Goal: Task Accomplishment & Management: Manage account settings

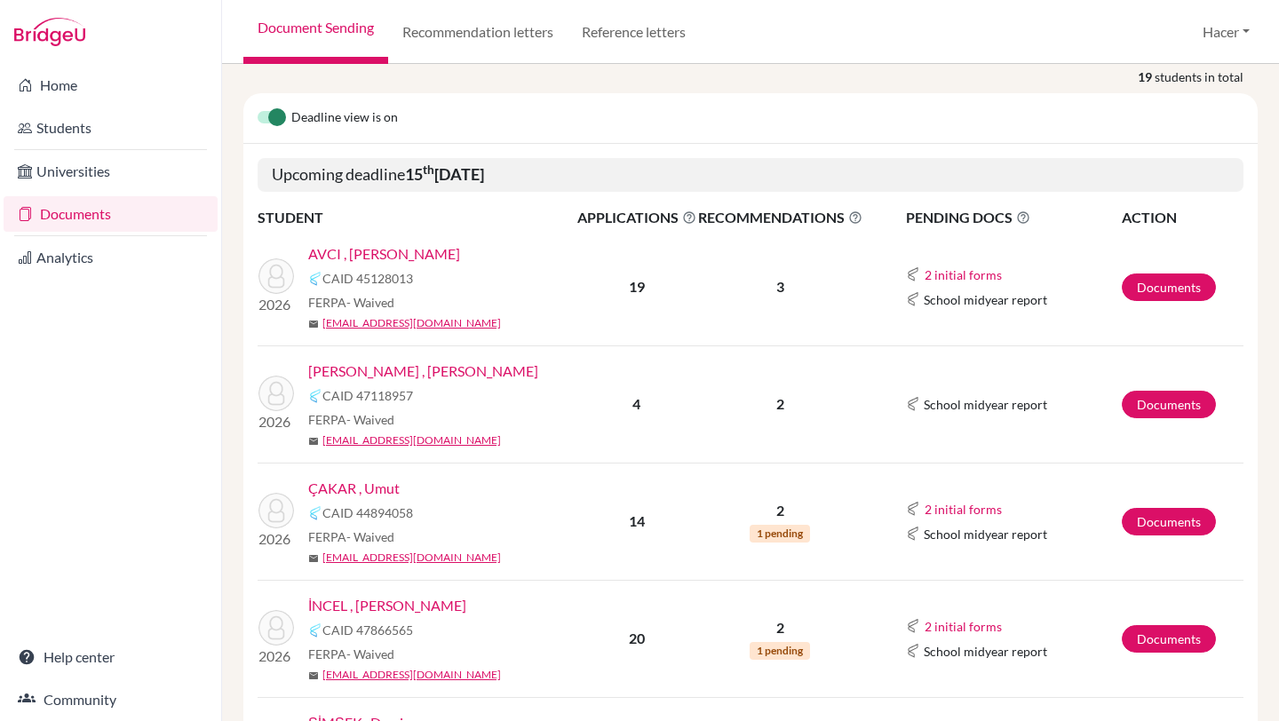
scroll to position [216, 0]
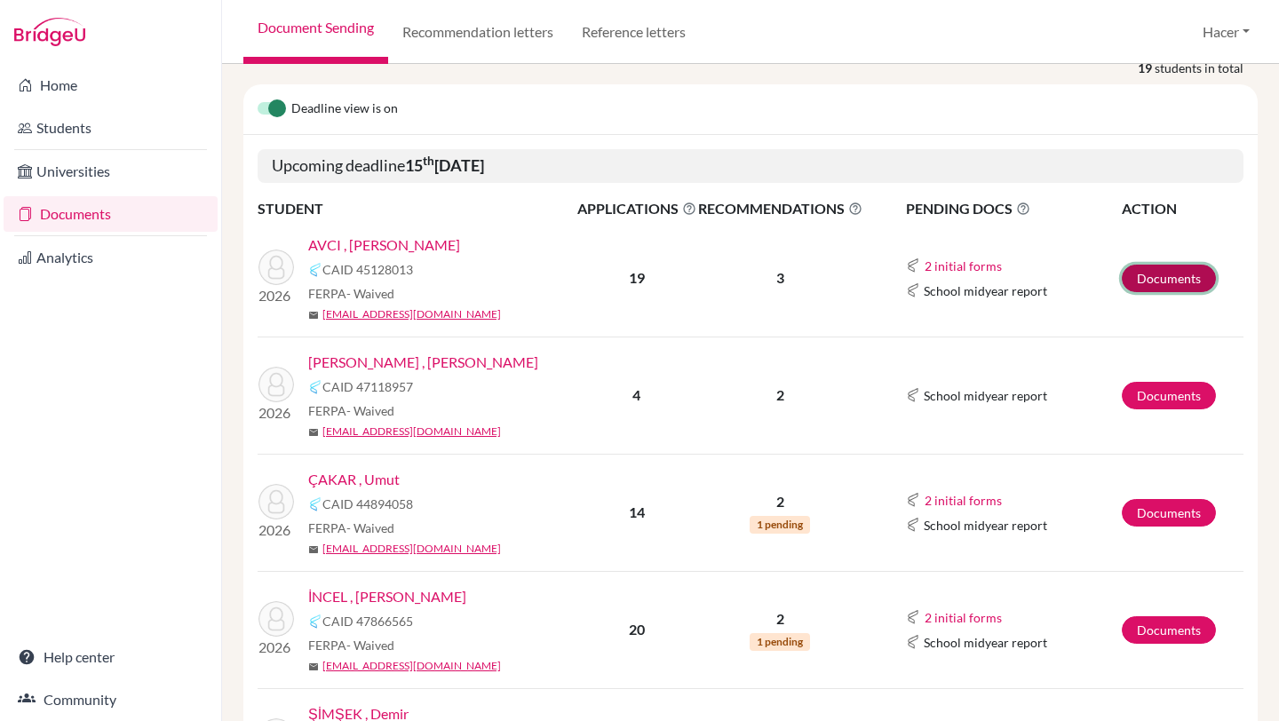
click at [1176, 267] on link "Documents" at bounding box center [1169, 279] width 94 height 28
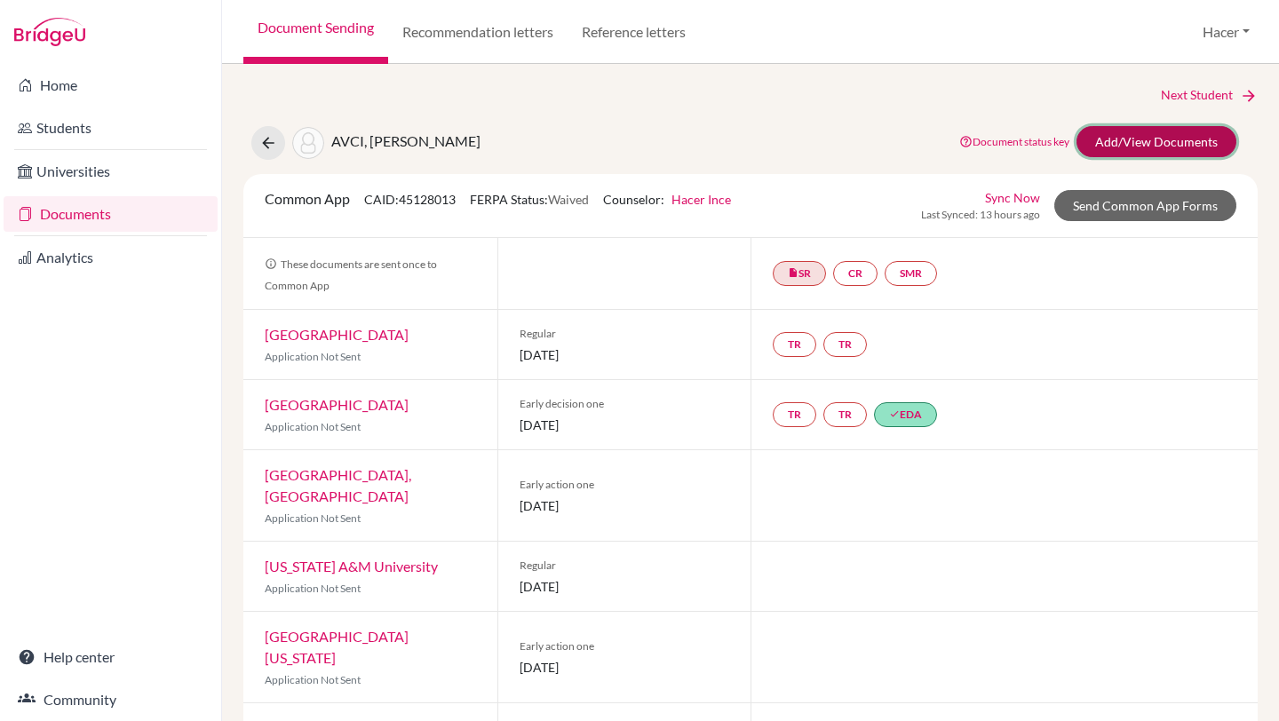
click at [1185, 137] on link "Add/View Documents" at bounding box center [1156, 141] width 160 height 31
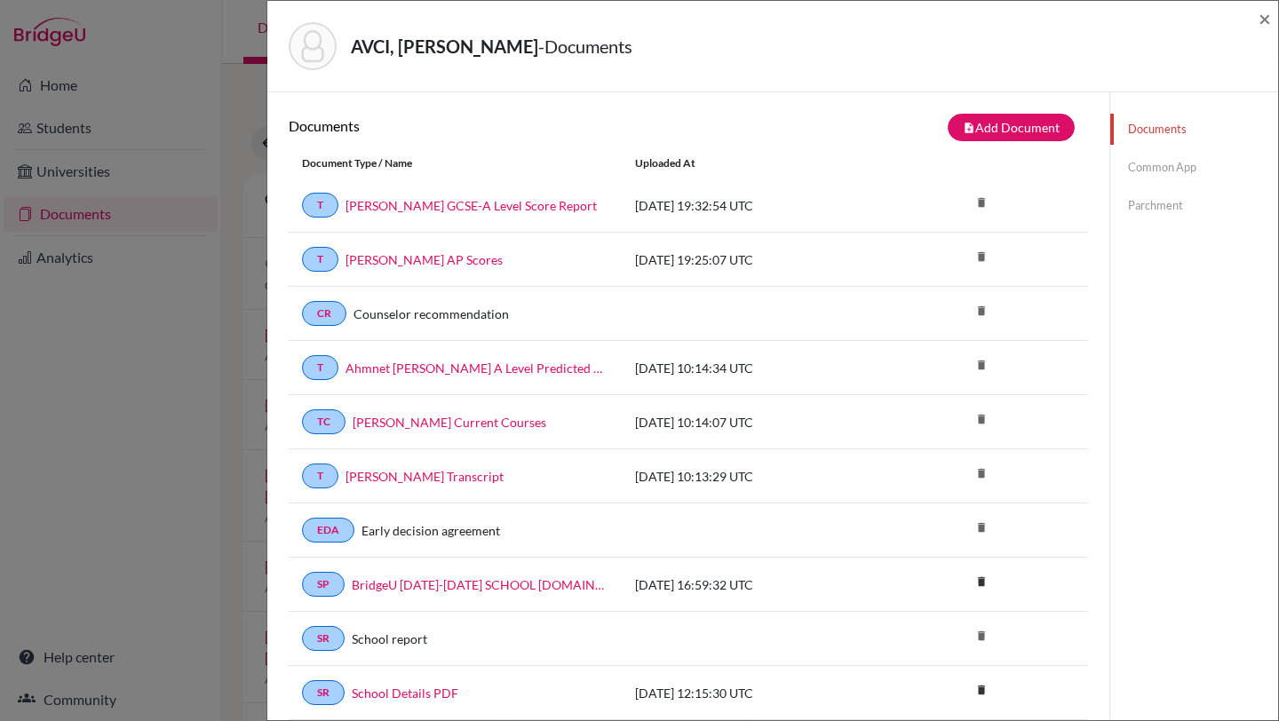
click at [1162, 167] on link "Common App" at bounding box center [1194, 167] width 168 height 31
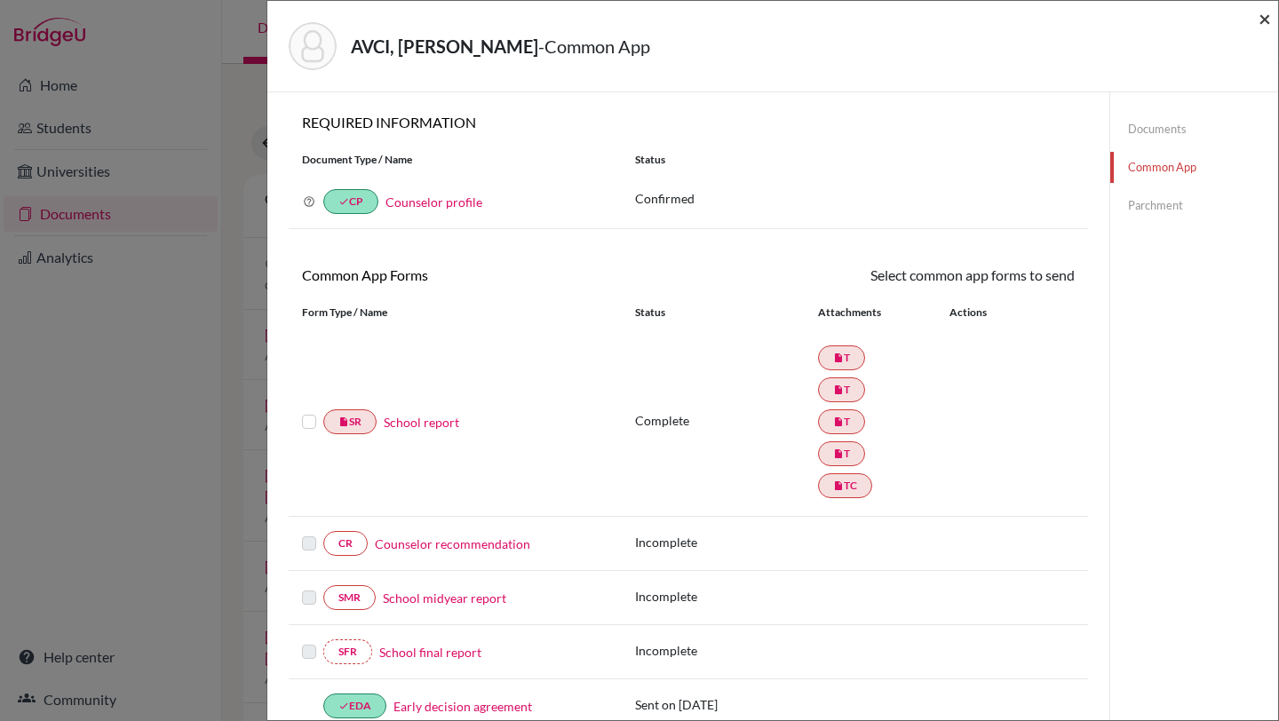
click at [1264, 20] on span "×" at bounding box center [1265, 18] width 12 height 26
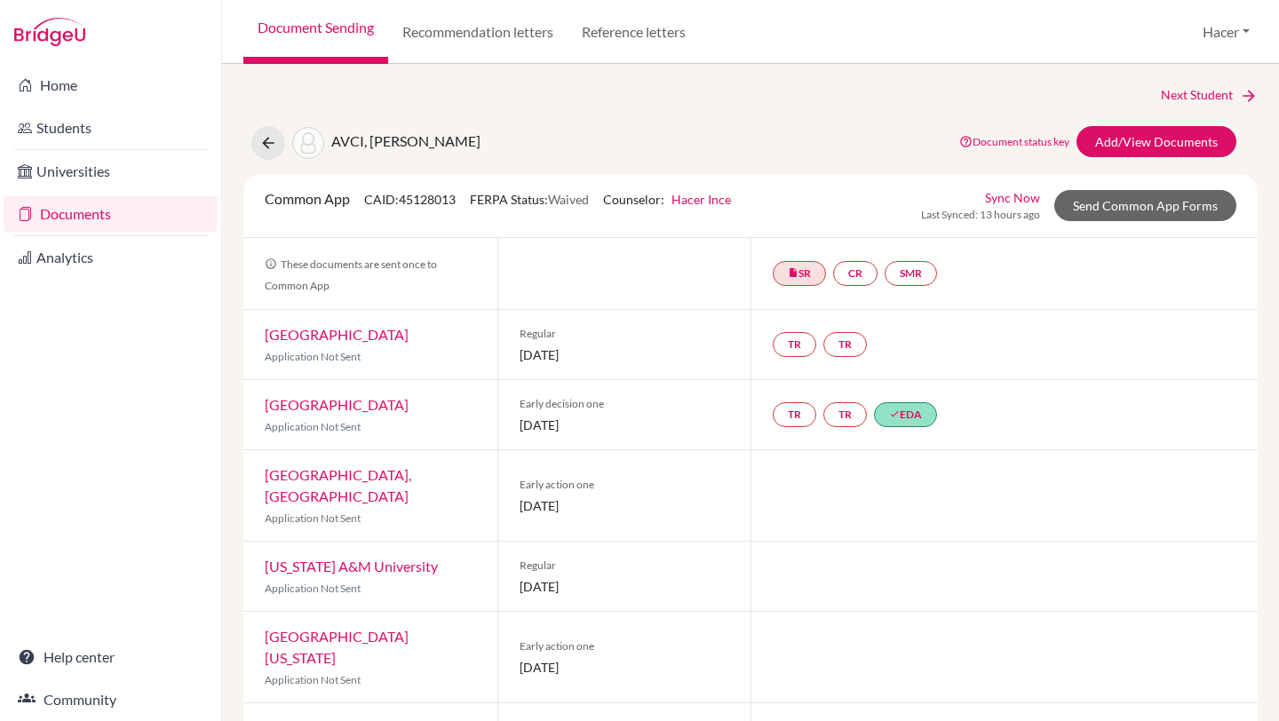
click at [49, 212] on link "Documents" at bounding box center [111, 214] width 214 height 36
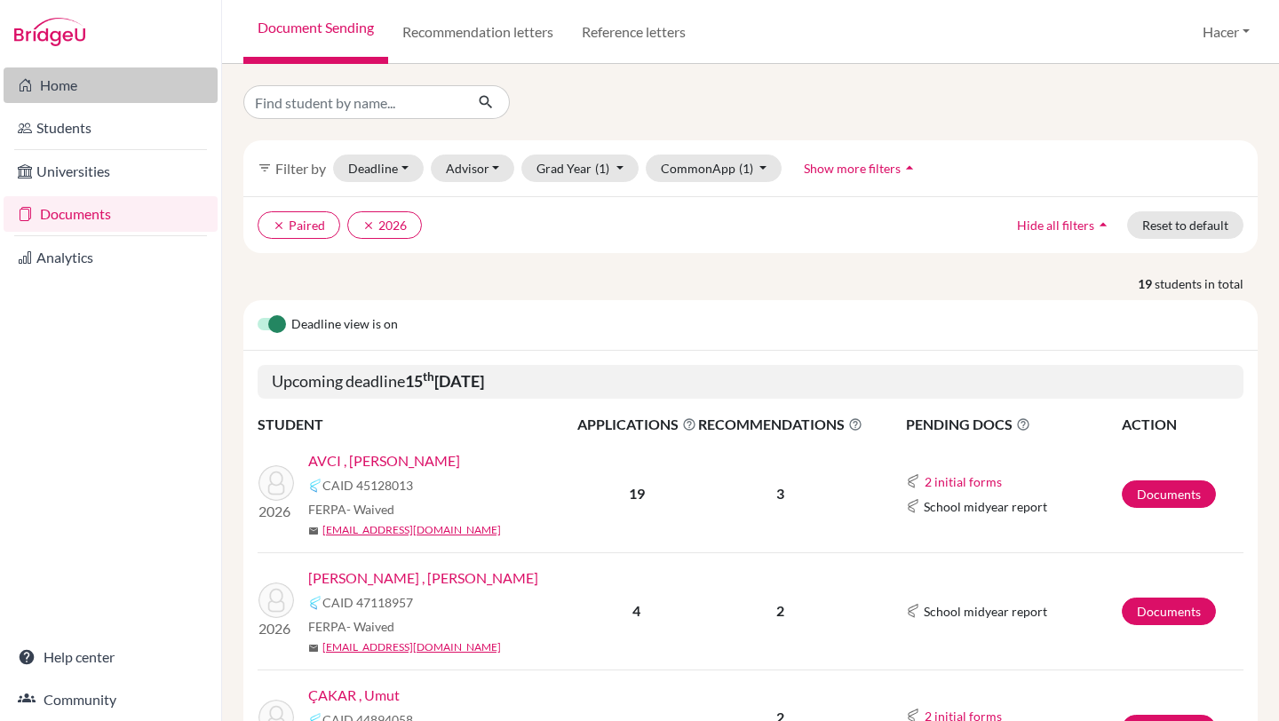
click at [51, 78] on link "Home" at bounding box center [111, 85] width 214 height 36
